Goal: Task Accomplishment & Management: Manage account settings

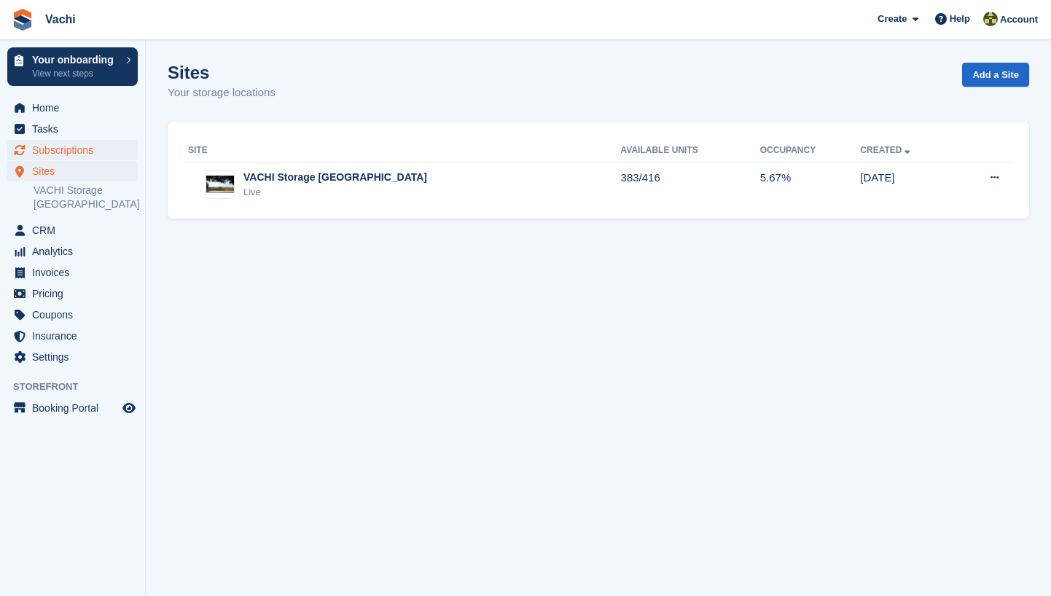
drag, startPoint x: 0, startPoint y: 0, endPoint x: 67, endPoint y: 152, distance: 165.8
click at [67, 152] on span "Subscriptions" at bounding box center [75, 150] width 87 height 20
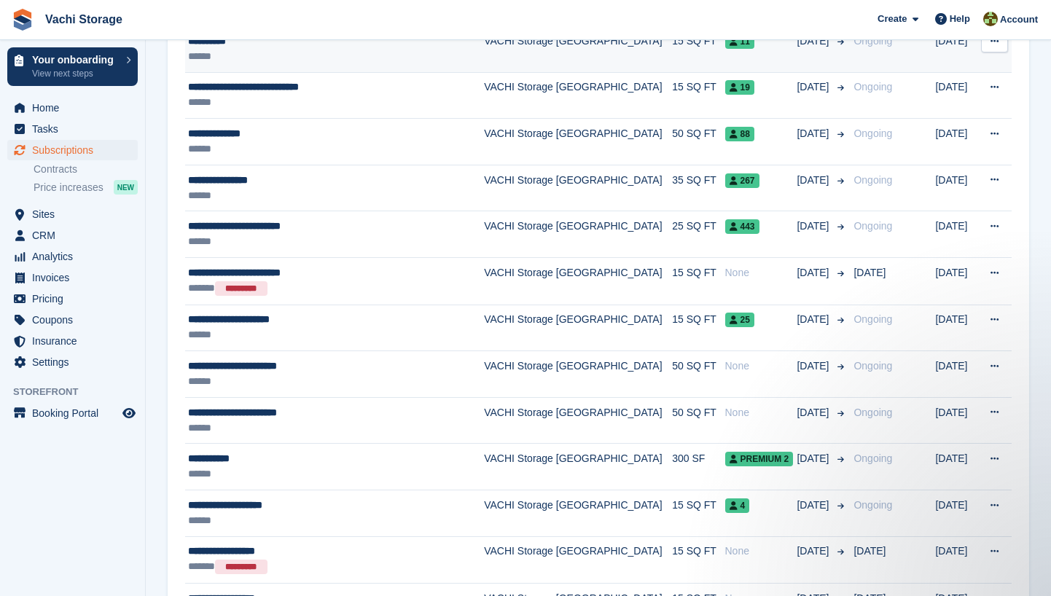
scroll to position [1106, 0]
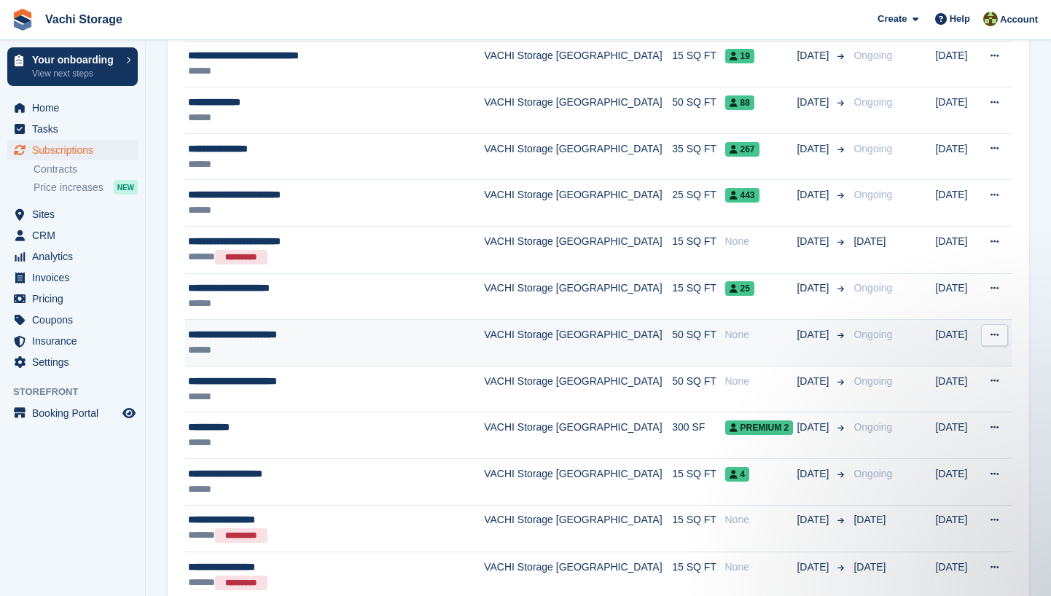
click at [747, 331] on div "None" at bounding box center [761, 334] width 72 height 15
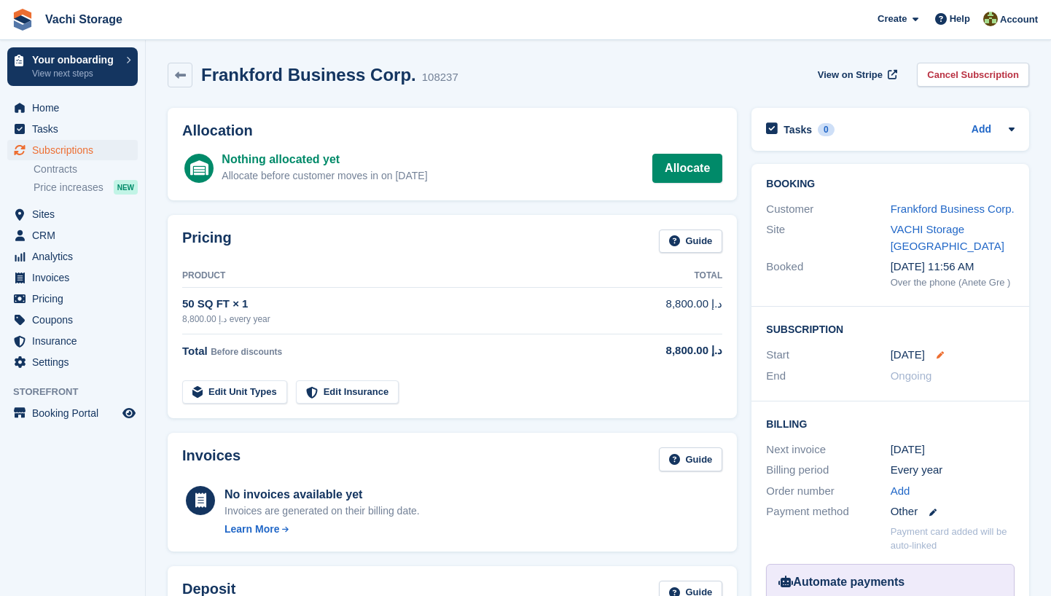
click at [937, 359] on icon at bounding box center [940, 354] width 7 height 7
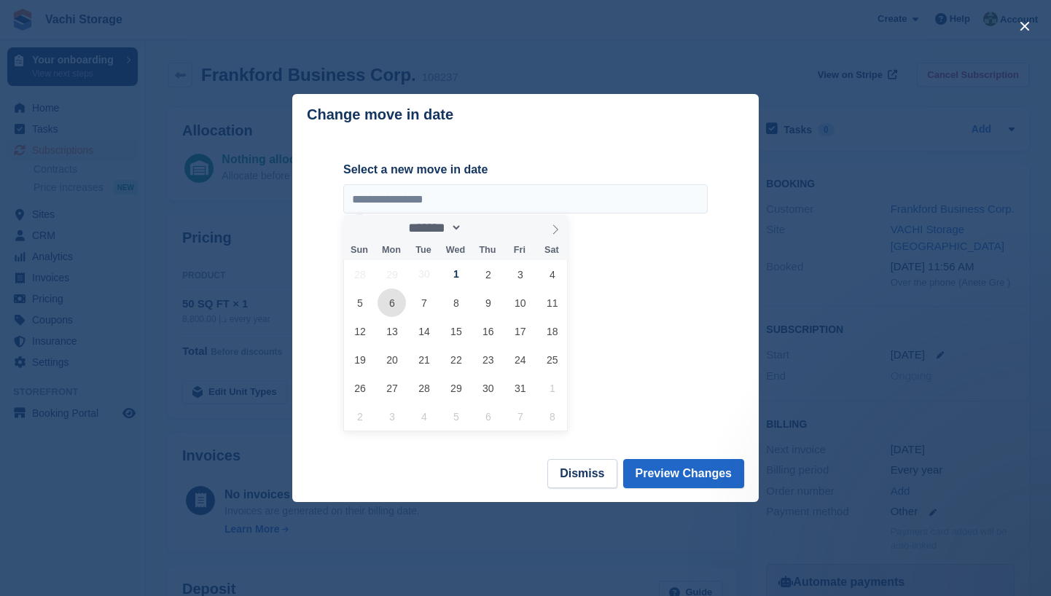
click at [394, 308] on span "6" at bounding box center [392, 303] width 28 height 28
type input "**********"
click at [665, 476] on button "Preview Changes" at bounding box center [684, 473] width 122 height 29
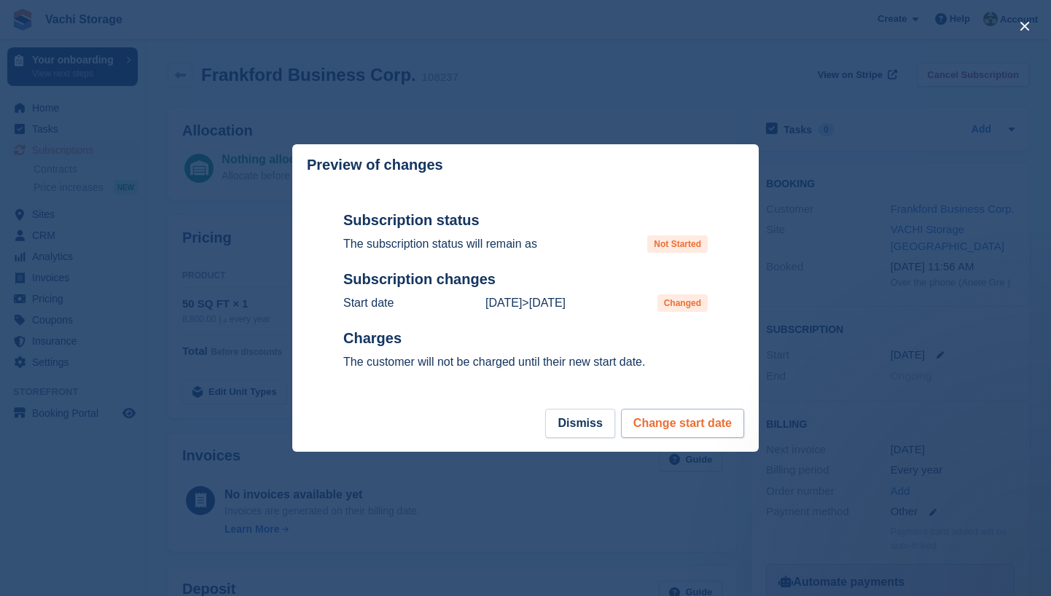
click at [674, 432] on button "Change start date" at bounding box center [682, 423] width 123 height 29
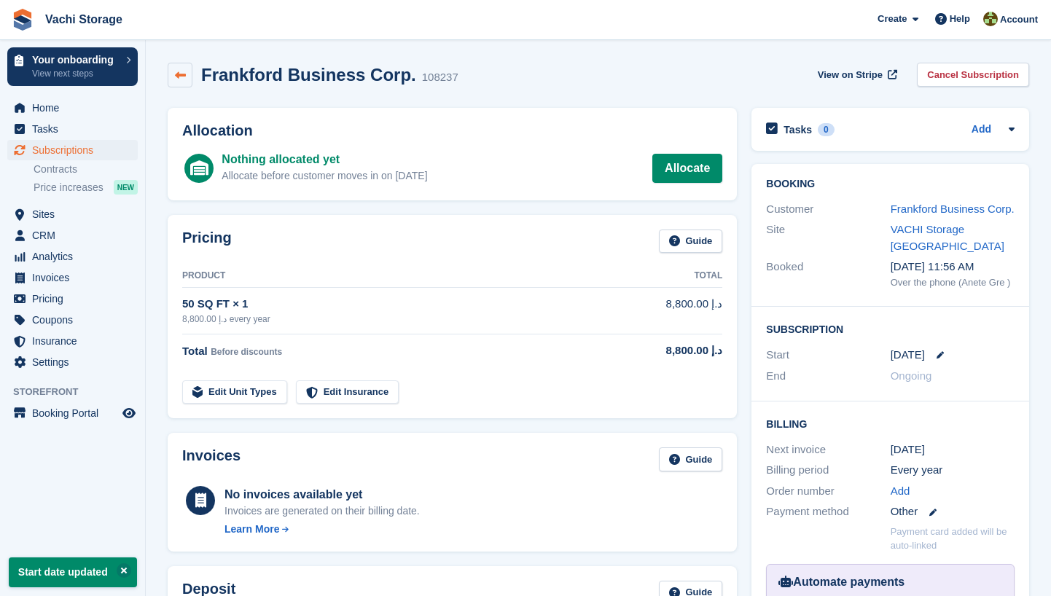
click at [182, 79] on icon at bounding box center [180, 75] width 11 height 11
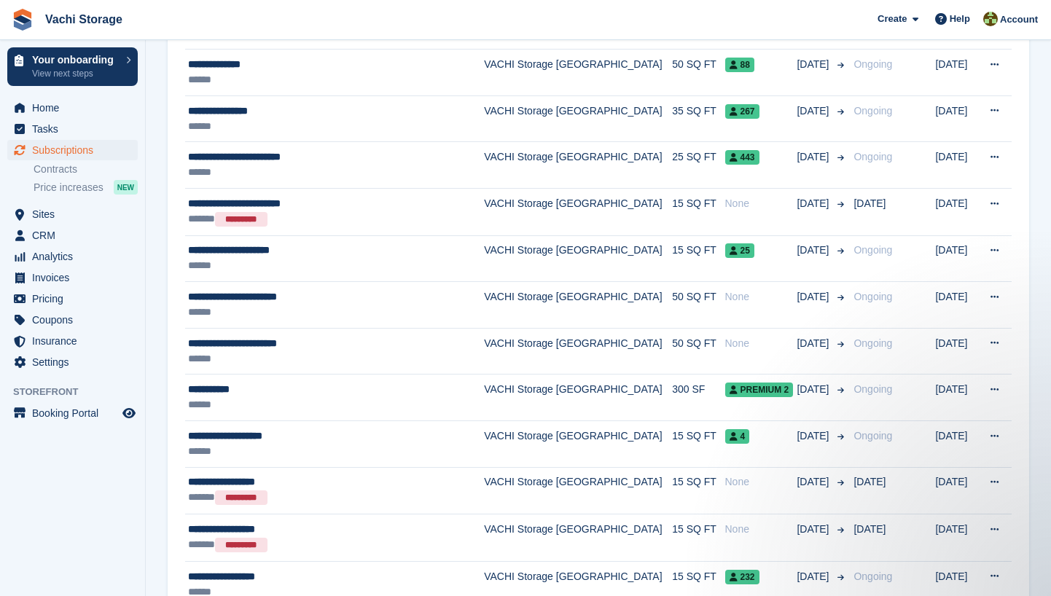
scroll to position [1168, 0]
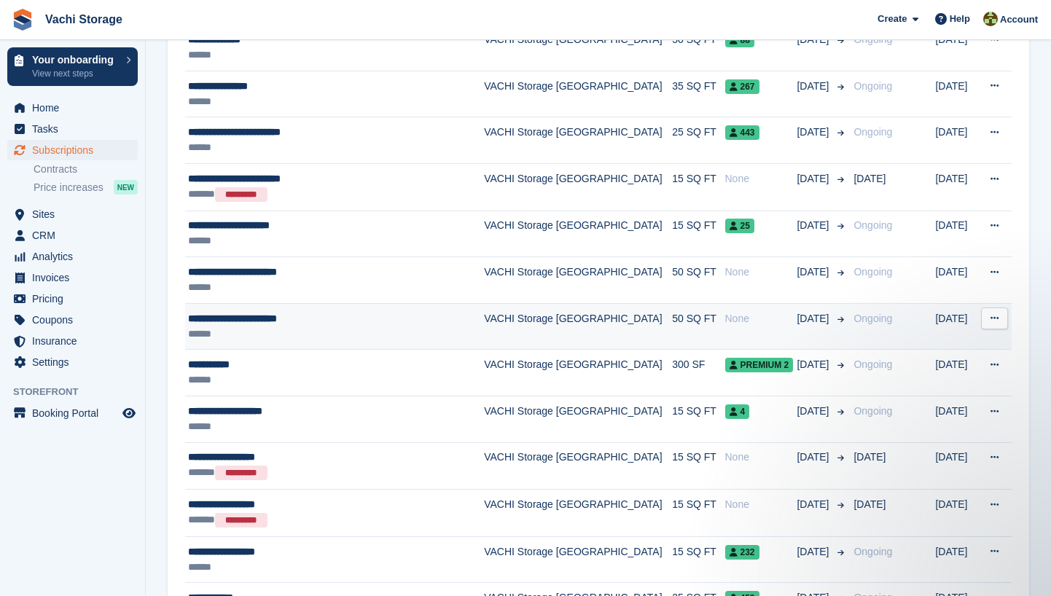
click at [887, 332] on td "Ongoing" at bounding box center [891, 326] width 87 height 47
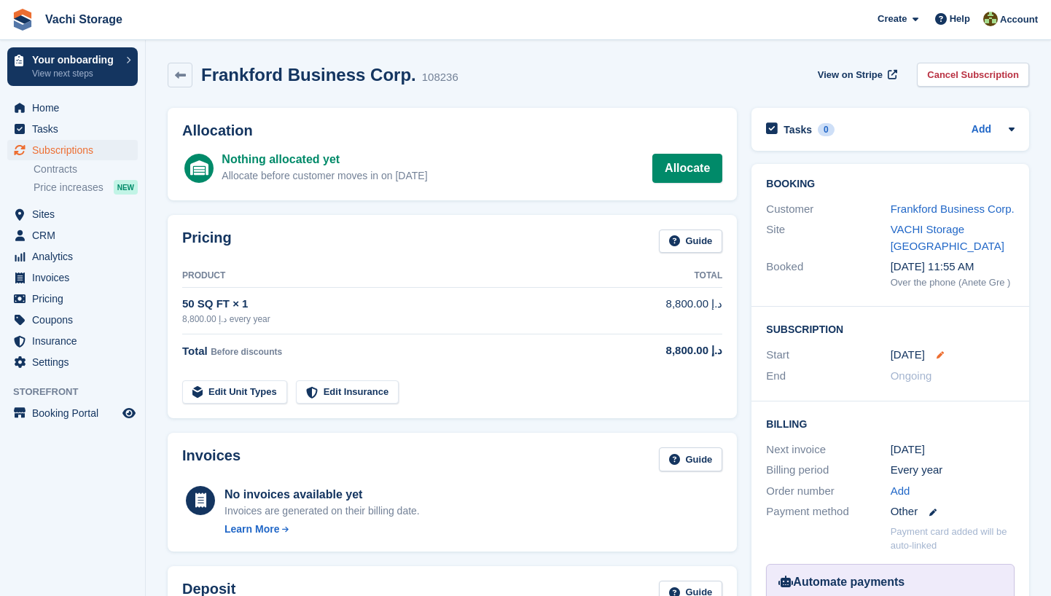
click at [937, 359] on icon at bounding box center [940, 354] width 7 height 7
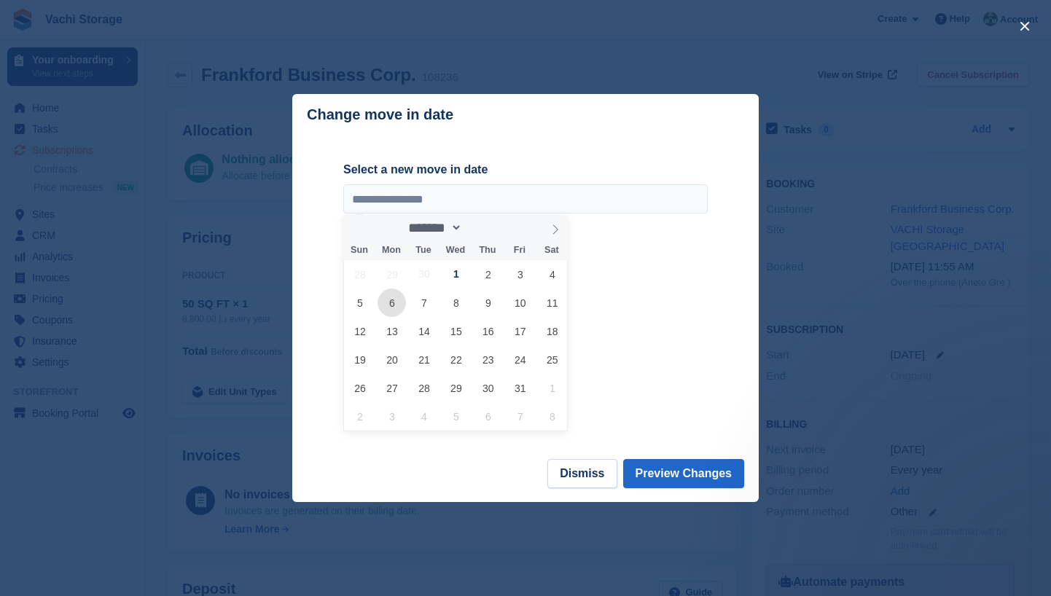
click at [393, 304] on span "6" at bounding box center [392, 303] width 28 height 28
type input "**********"
click at [703, 472] on button "Preview Changes" at bounding box center [684, 473] width 122 height 29
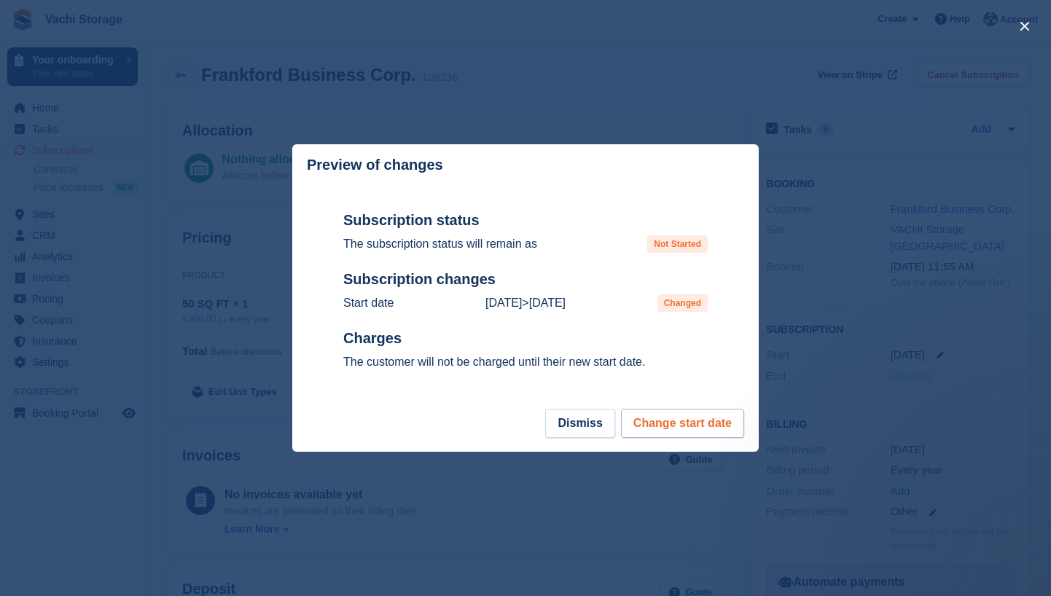
click at [679, 426] on button "Change start date" at bounding box center [682, 423] width 123 height 29
